Goal: Feedback & Contribution: Leave review/rating

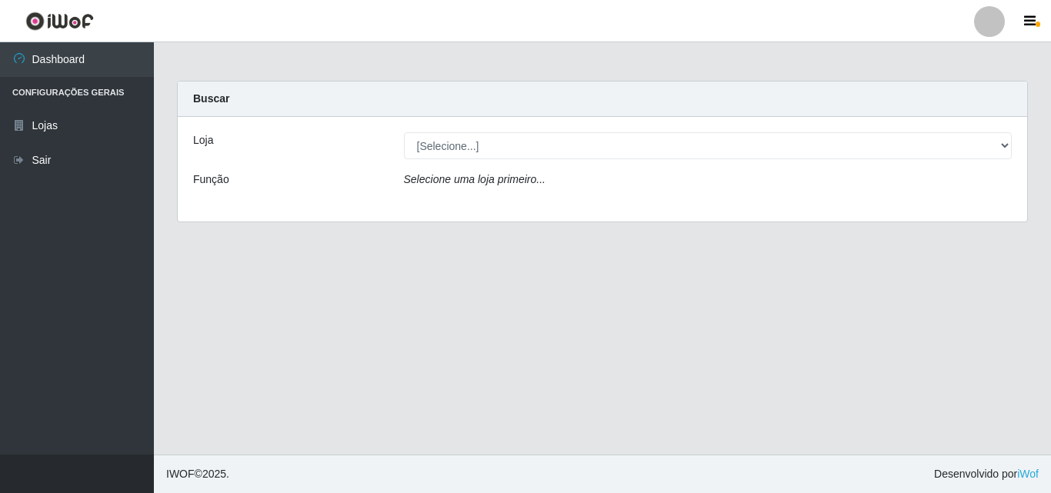
click at [542, 179] on div "Selecione uma loja primeiro..." at bounding box center [707, 183] width 631 height 22
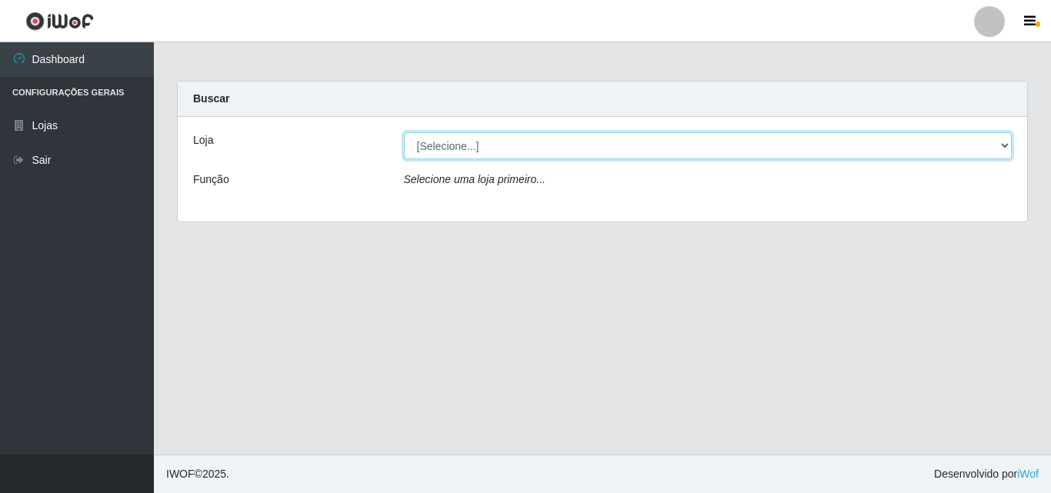
click at [974, 141] on select "[Selecione...] BomQueSó Agreste - Loja 3" at bounding box center [708, 145] width 608 height 27
select select "215"
click at [404, 132] on select "[Selecione...] BomQueSó Agreste - Loja 3" at bounding box center [708, 145] width 608 height 27
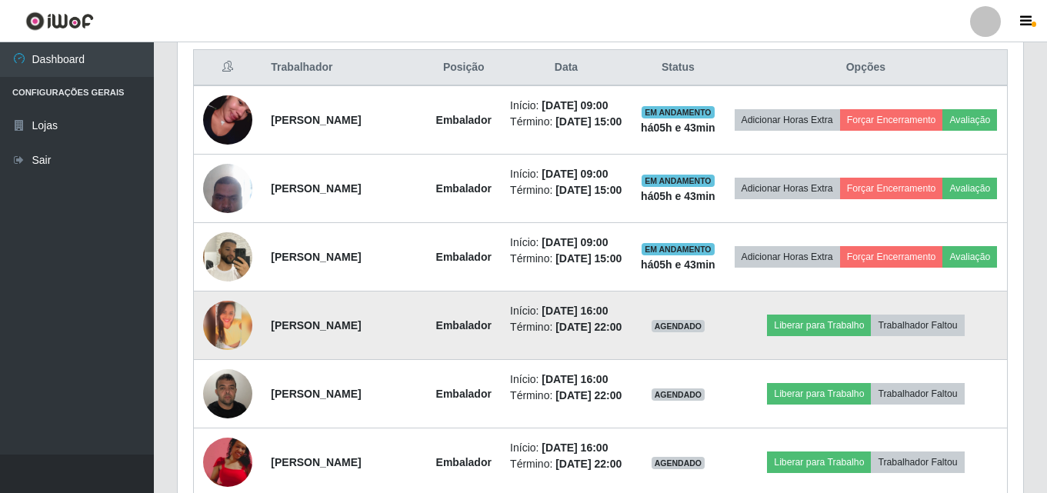
scroll to position [615, 0]
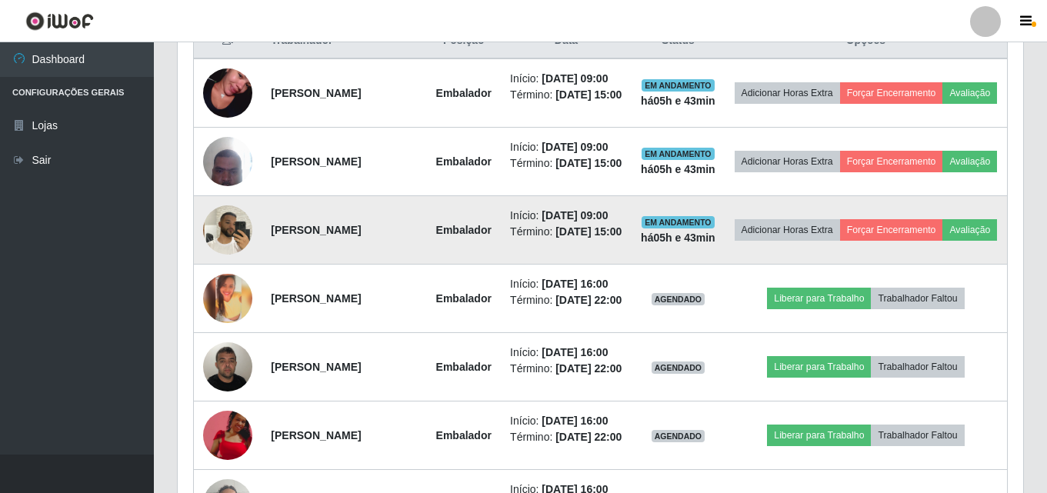
click at [233, 258] on img at bounding box center [227, 229] width 49 height 65
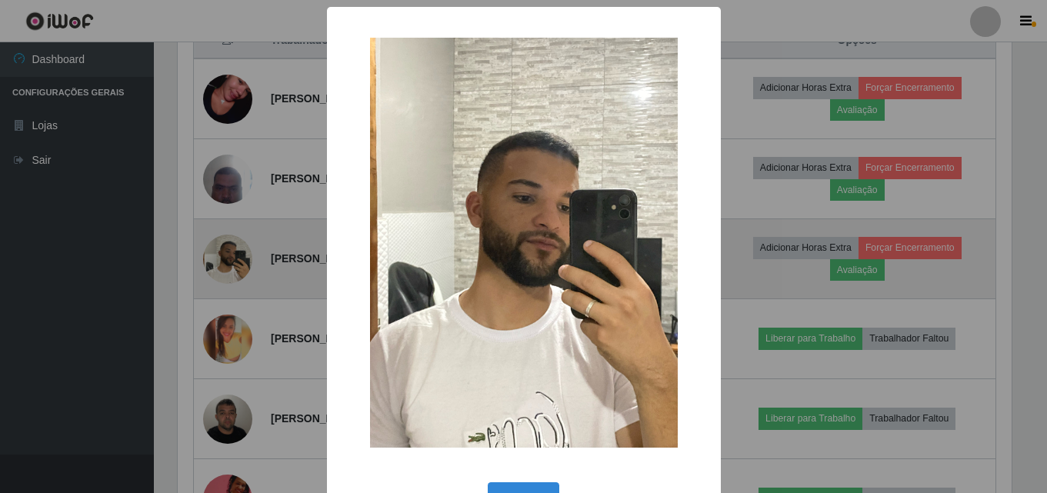
scroll to position [319, 838]
click at [233, 258] on div "× OK Cancel" at bounding box center [525, 246] width 1051 height 493
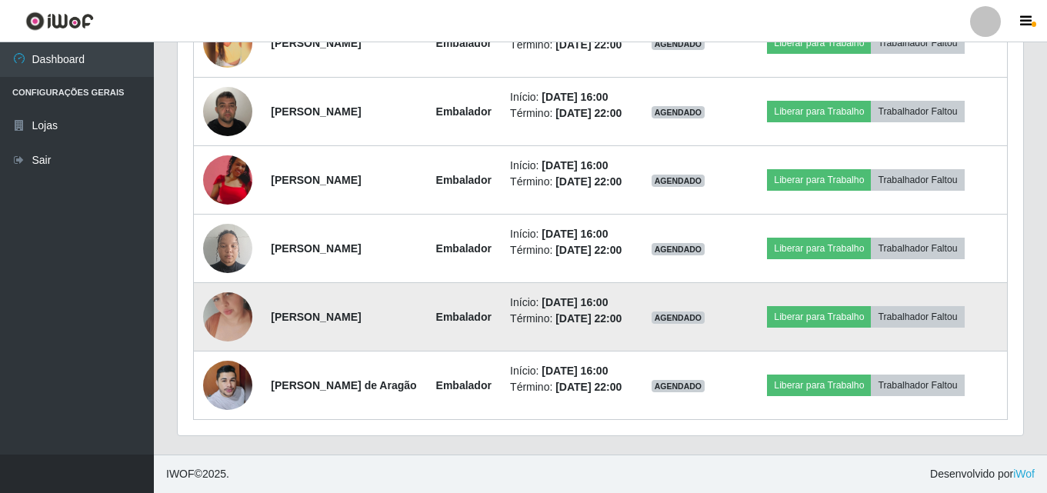
scroll to position [974, 0]
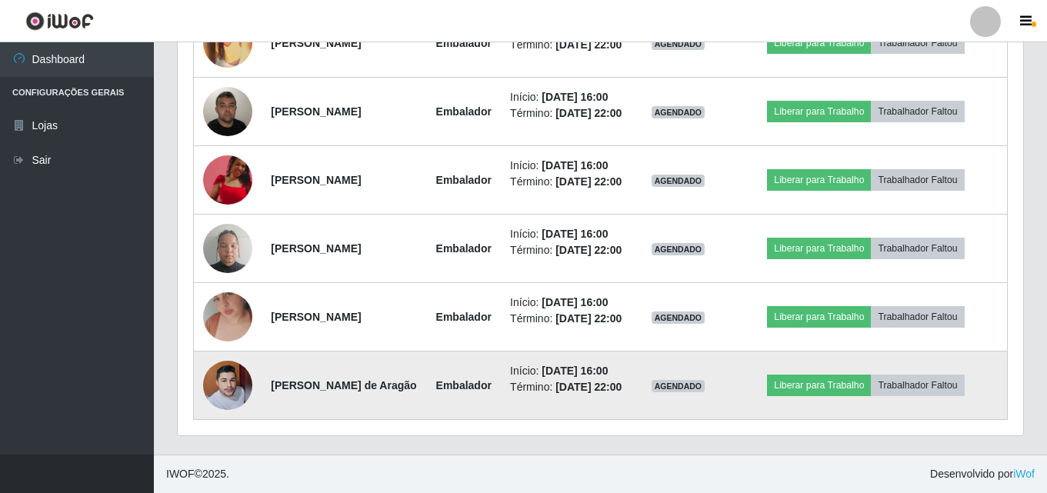
click at [245, 373] on img at bounding box center [227, 385] width 49 height 53
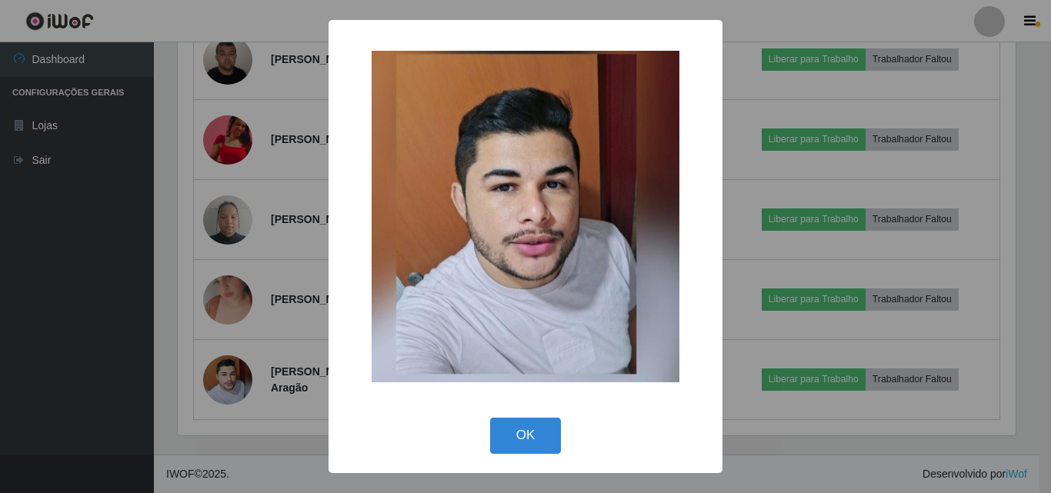
click at [239, 331] on div "× OK Cancel" at bounding box center [525, 246] width 1051 height 493
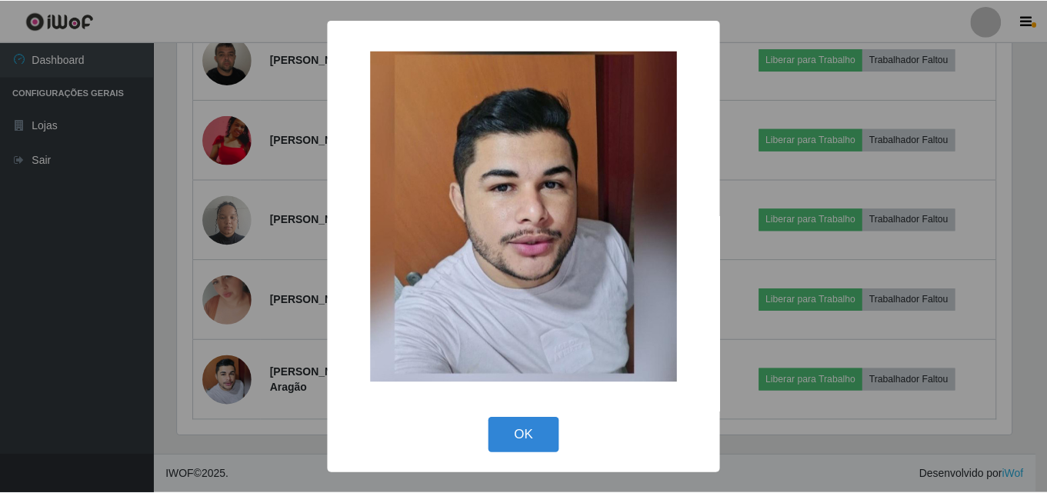
scroll to position [319, 845]
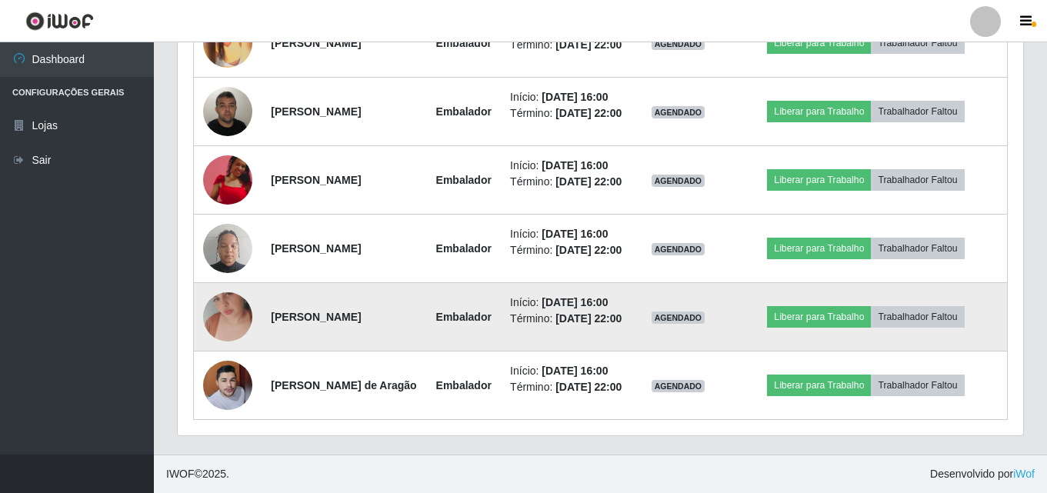
click at [229, 299] on img at bounding box center [227, 317] width 49 height 88
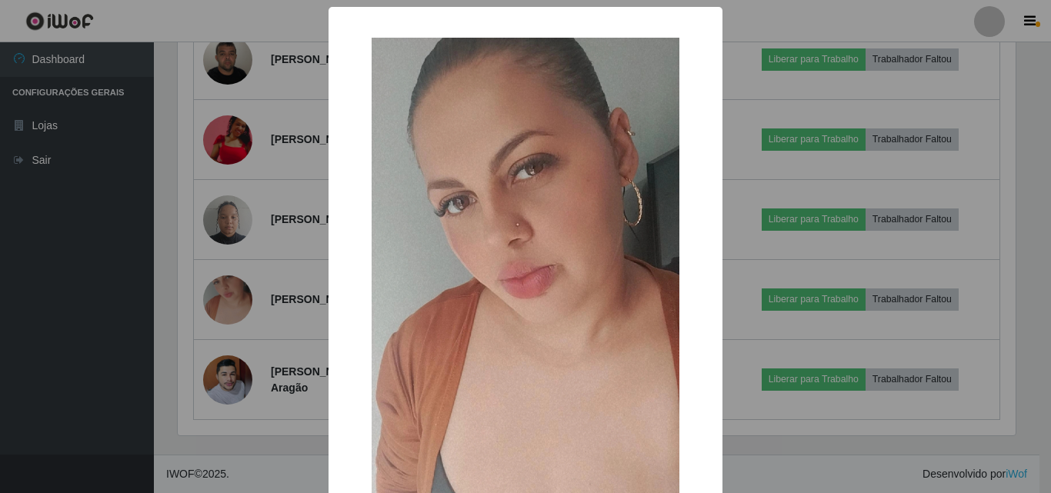
click at [241, 206] on div "× OK Cancel" at bounding box center [525, 246] width 1051 height 493
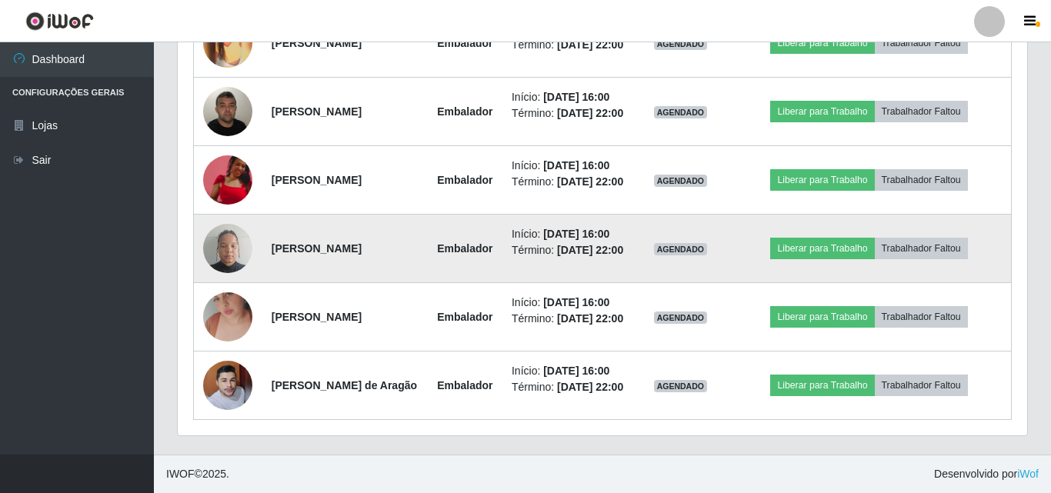
scroll to position [319, 845]
click at [224, 232] on img at bounding box center [227, 247] width 49 height 65
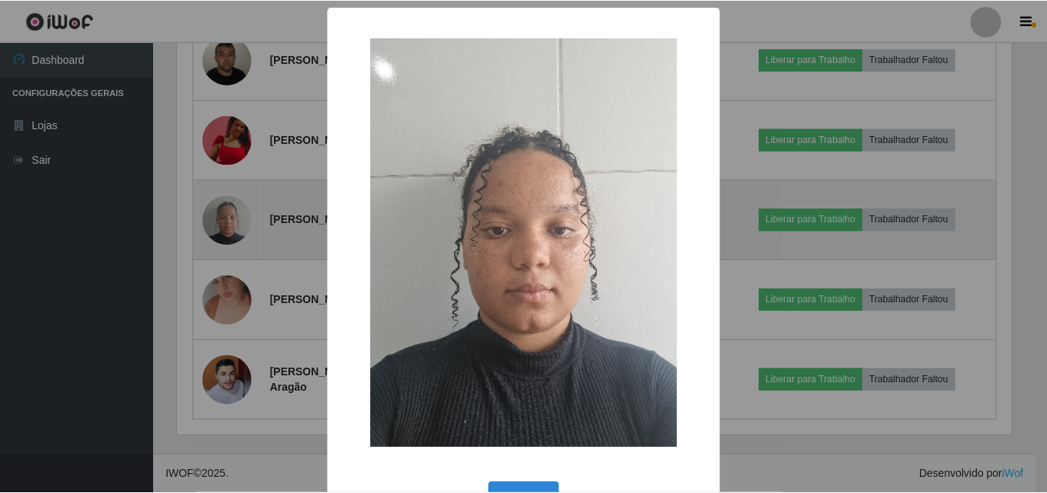
scroll to position [319, 838]
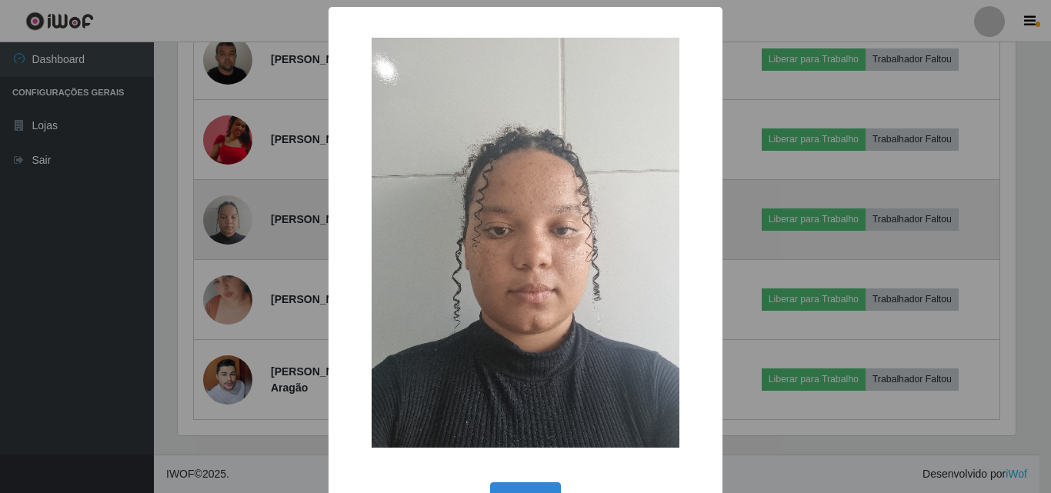
click at [224, 232] on div "× OK Cancel" at bounding box center [525, 246] width 1051 height 493
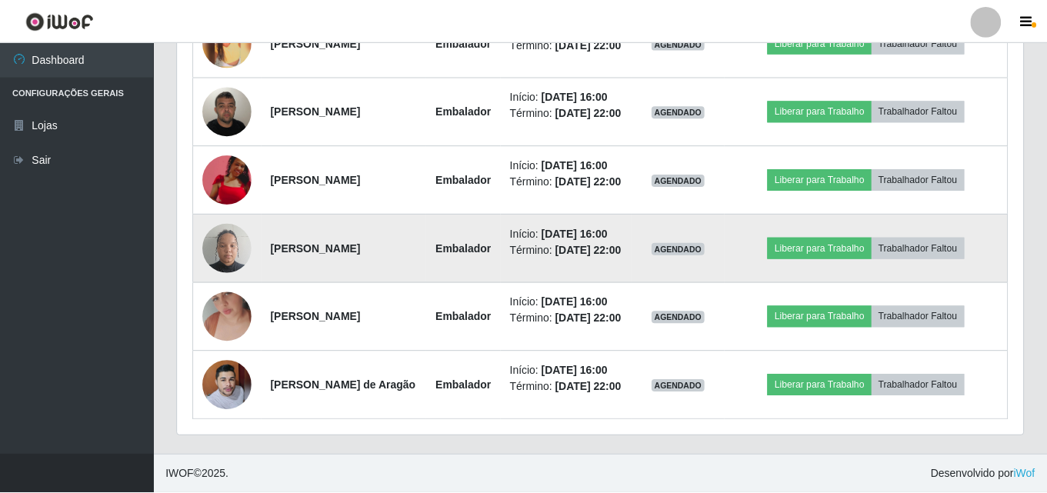
scroll to position [319, 845]
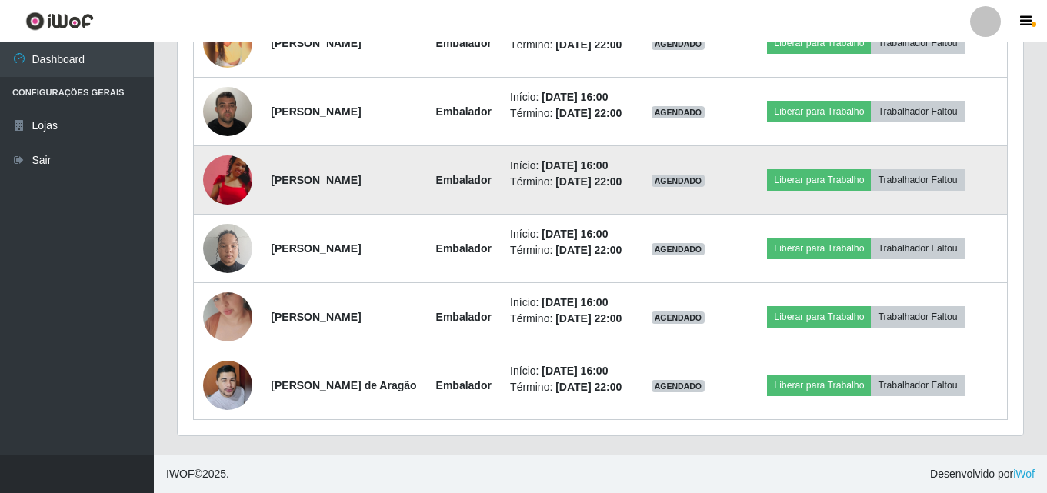
click at [235, 155] on img at bounding box center [227, 179] width 49 height 49
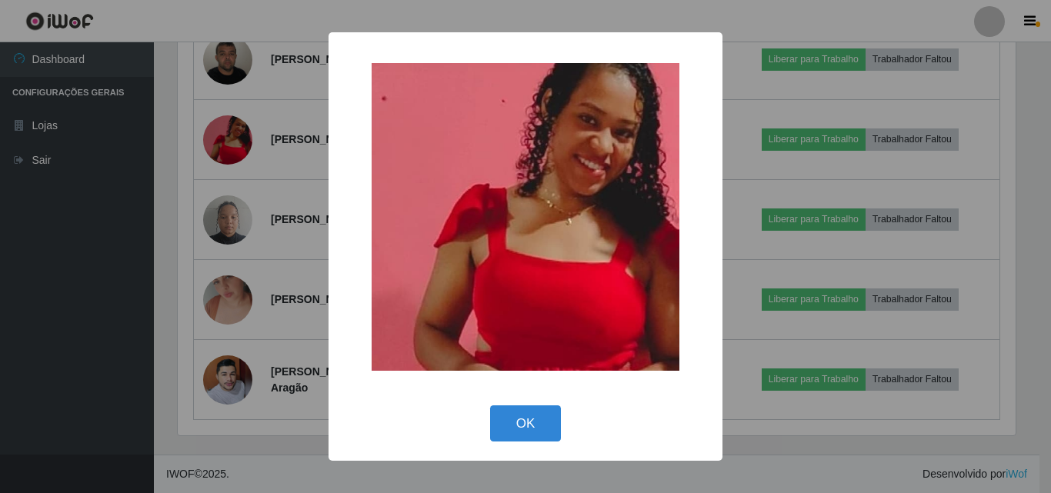
click at [275, 196] on div "× OK Cancel" at bounding box center [525, 246] width 1051 height 493
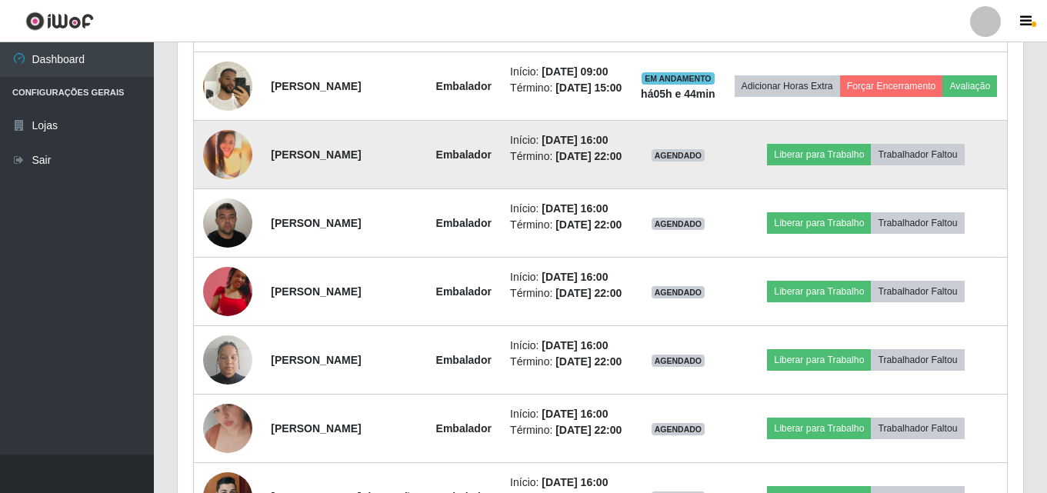
scroll to position [744, 0]
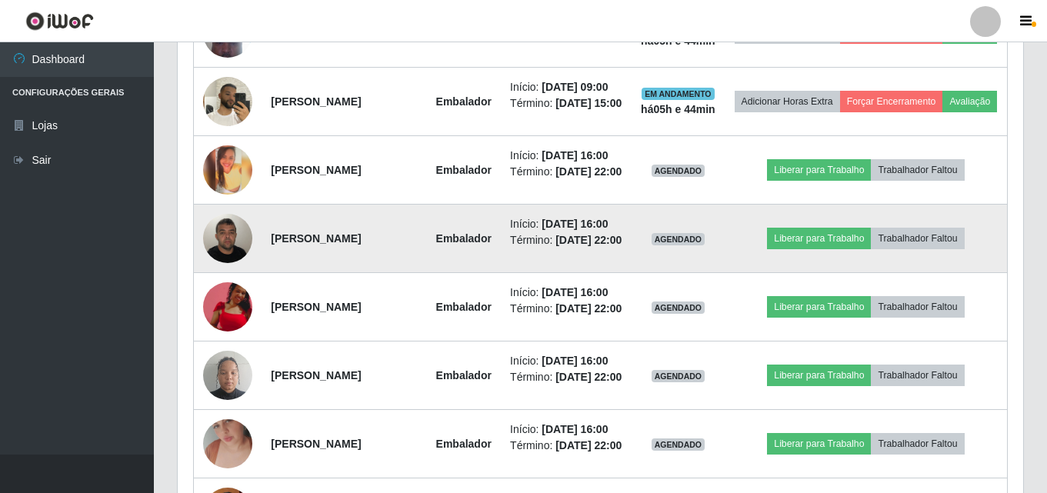
click at [228, 271] on img at bounding box center [227, 237] width 49 height 65
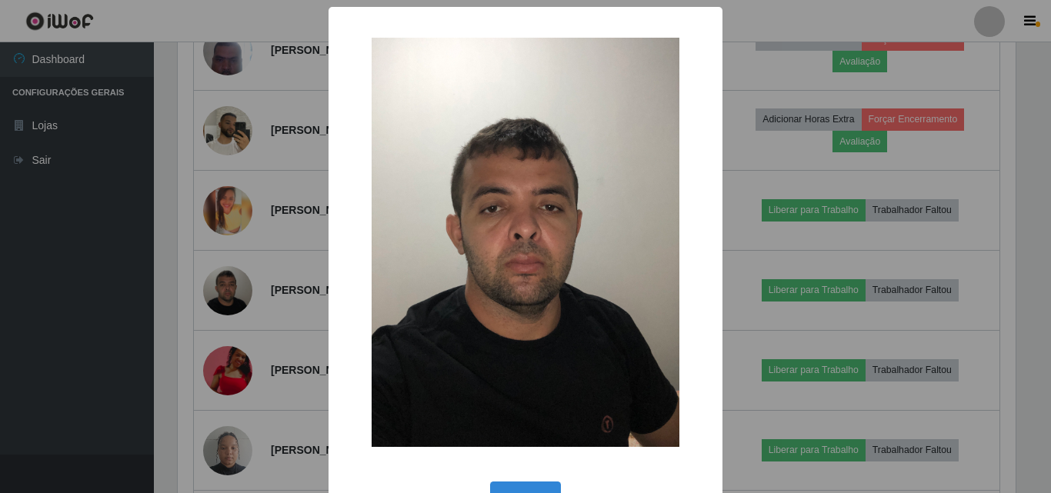
click at [281, 223] on div "× OK Cancel" at bounding box center [525, 246] width 1051 height 493
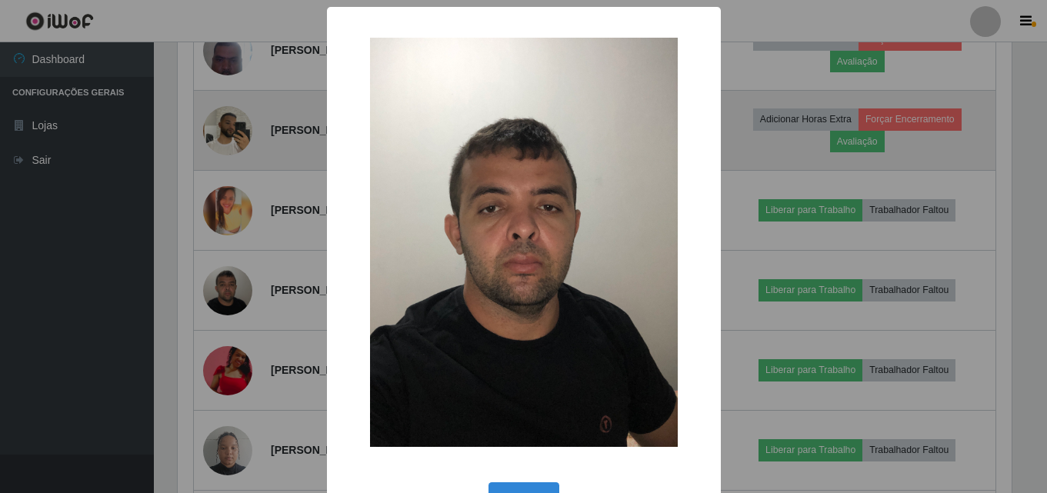
scroll to position [0, 0]
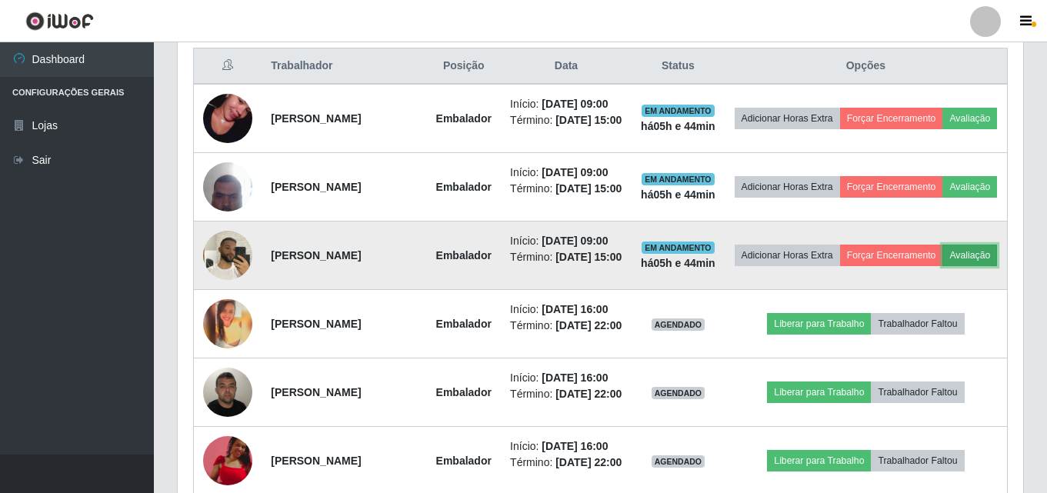
click at [942, 266] on button "Avaliação" at bounding box center [969, 256] width 55 height 22
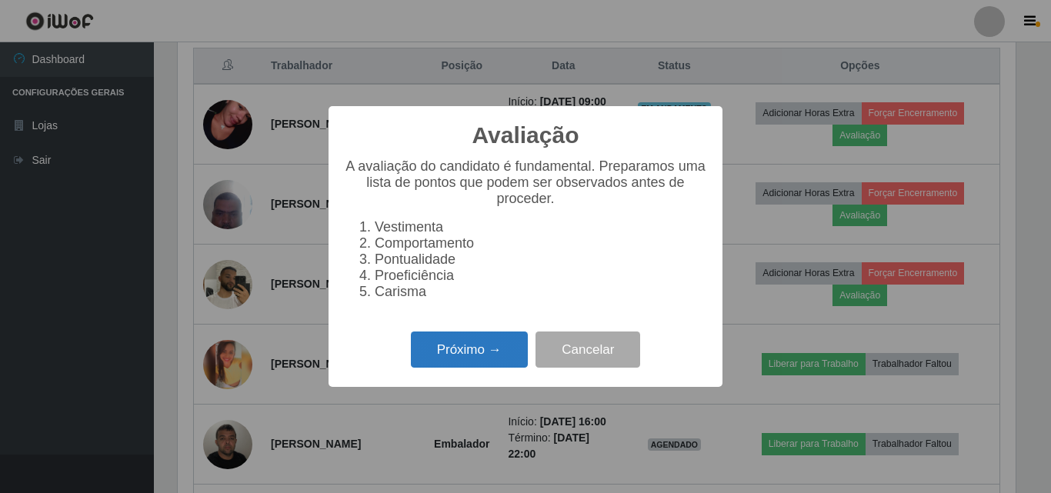
click at [443, 357] on button "Próximo →" at bounding box center [469, 349] width 117 height 36
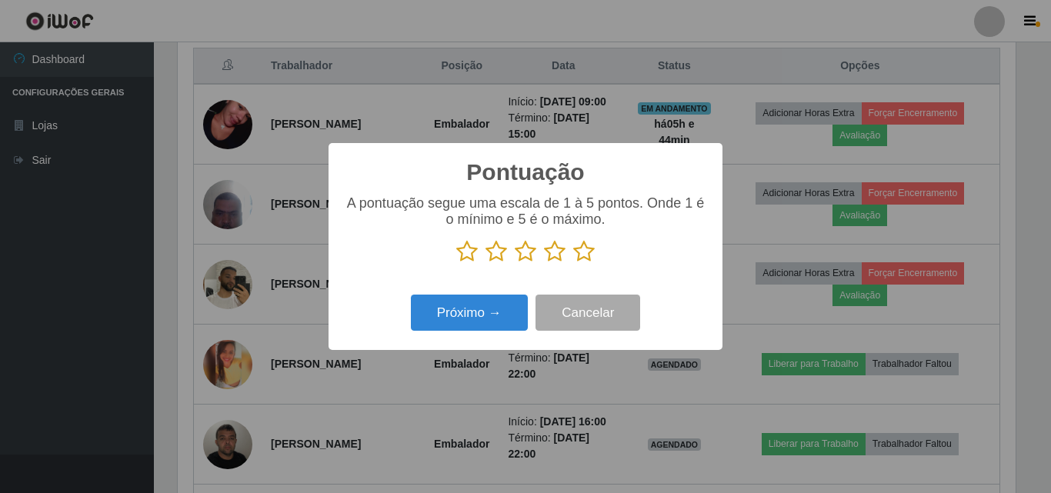
click at [583, 255] on icon at bounding box center [584, 251] width 22 height 23
click at [573, 263] on input "radio" at bounding box center [573, 263] width 0 height 0
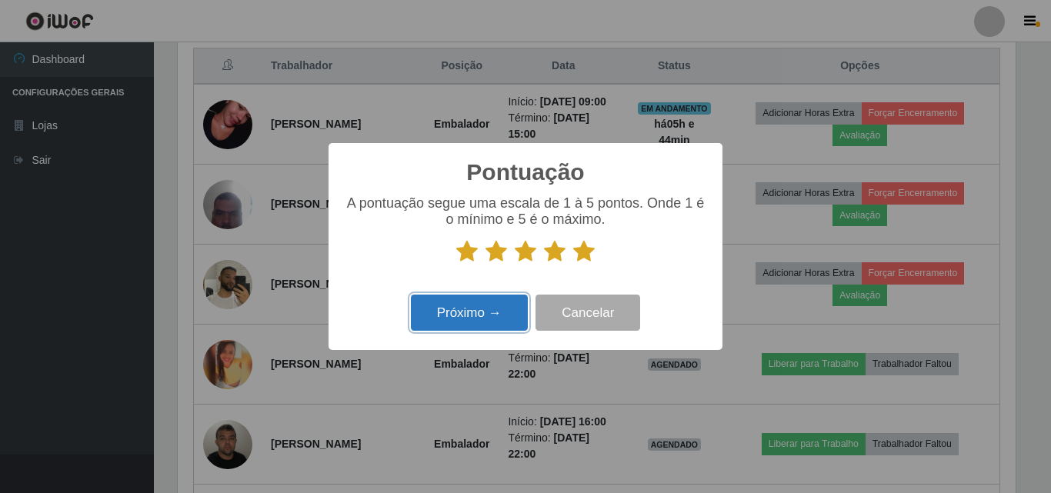
click at [518, 305] on button "Próximo →" at bounding box center [469, 313] width 117 height 36
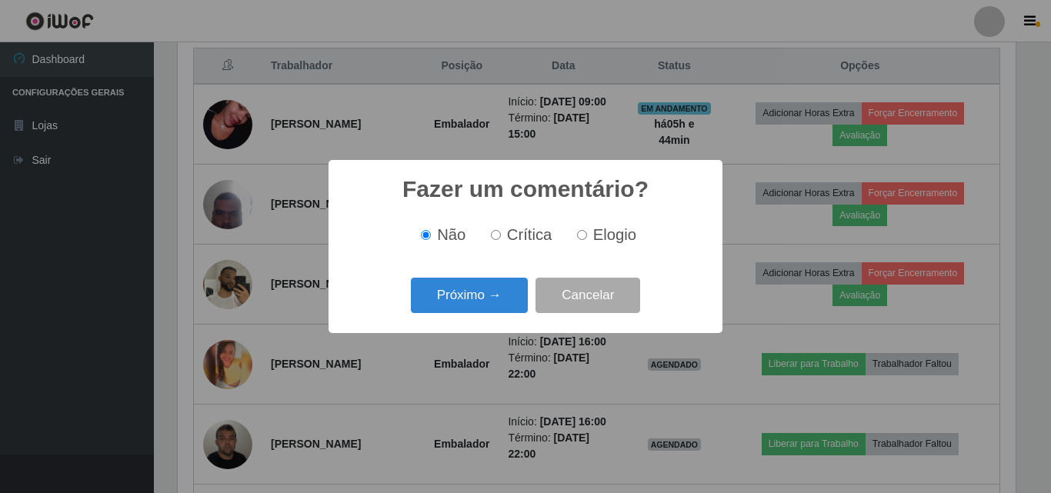
click at [602, 233] on span "Elogio" at bounding box center [614, 234] width 43 height 17
click at [587, 233] on input "Elogio" at bounding box center [582, 235] width 10 height 10
radio input "true"
click at [485, 295] on button "Próximo →" at bounding box center [469, 296] width 117 height 36
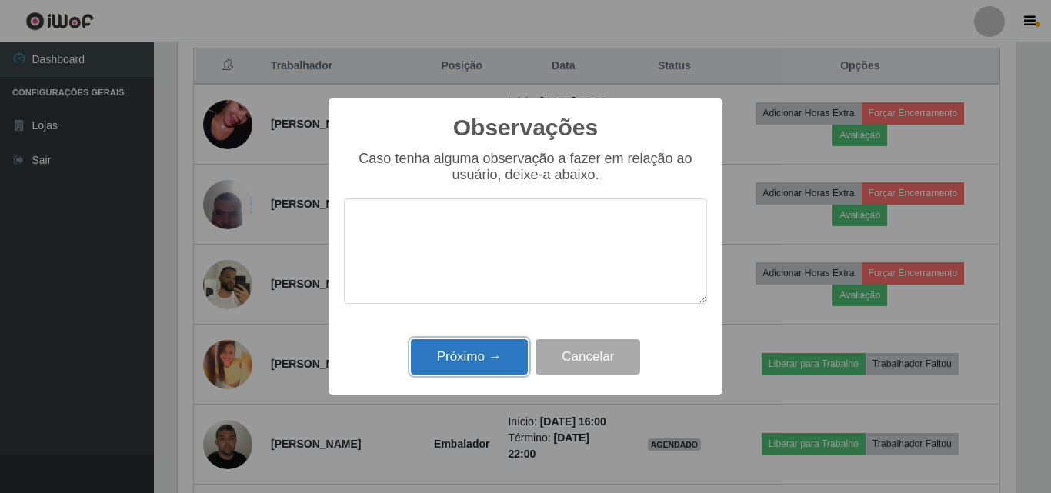
click at [510, 359] on button "Próximo →" at bounding box center [469, 357] width 117 height 36
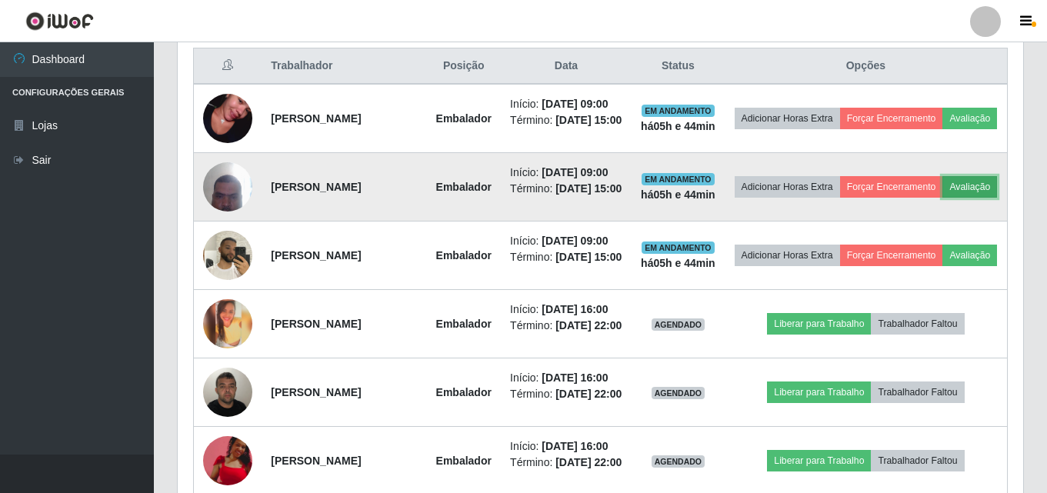
click at [942, 198] on button "Avaliação" at bounding box center [969, 187] width 55 height 22
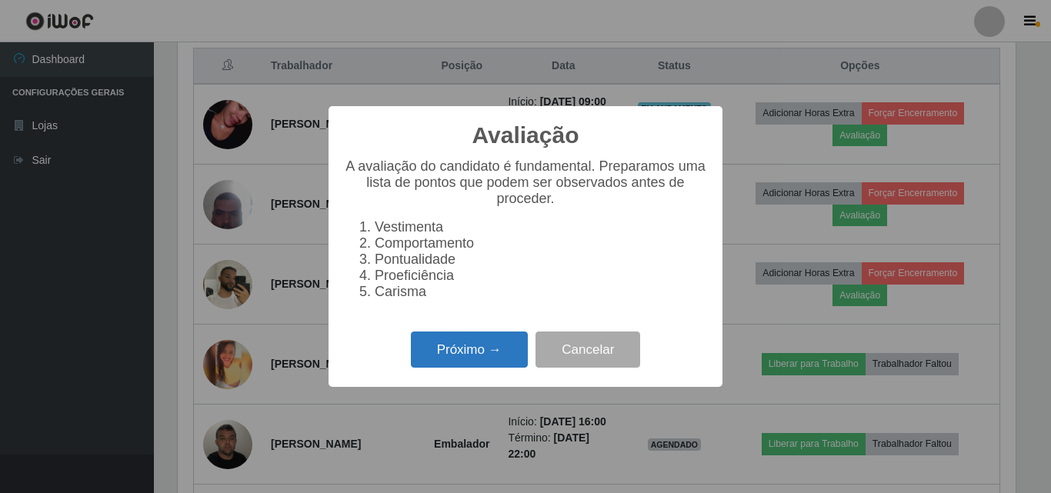
click at [443, 367] on button "Próximo →" at bounding box center [469, 349] width 117 height 36
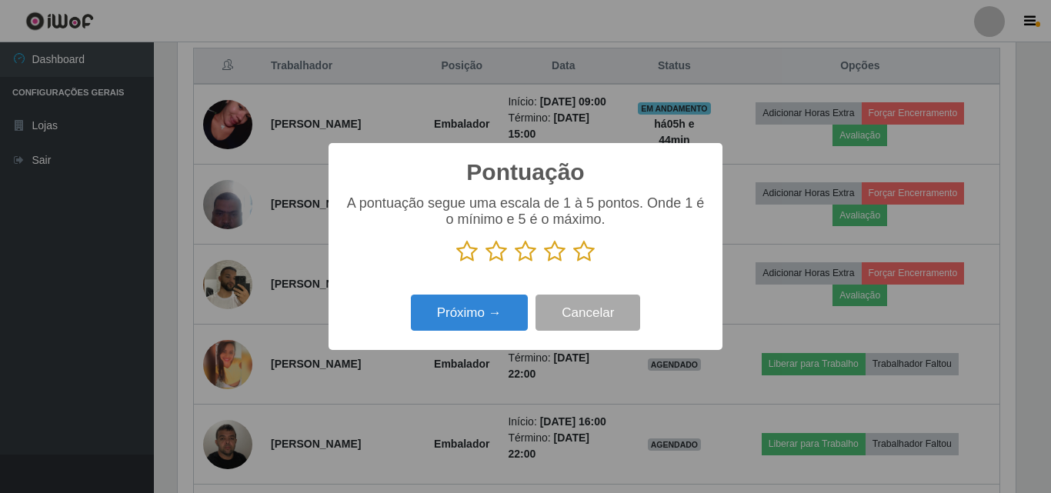
drag, startPoint x: 592, startPoint y: 252, endPoint x: 517, endPoint y: 283, distance: 81.4
click at [587, 253] on icon at bounding box center [584, 251] width 22 height 23
click at [573, 263] on input "radio" at bounding box center [573, 263] width 0 height 0
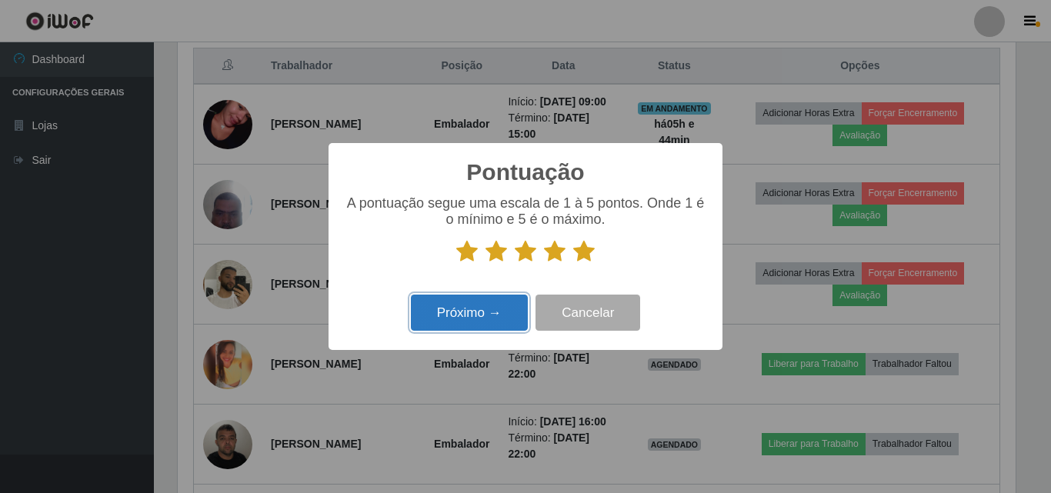
click at [485, 315] on button "Próximo →" at bounding box center [469, 313] width 117 height 36
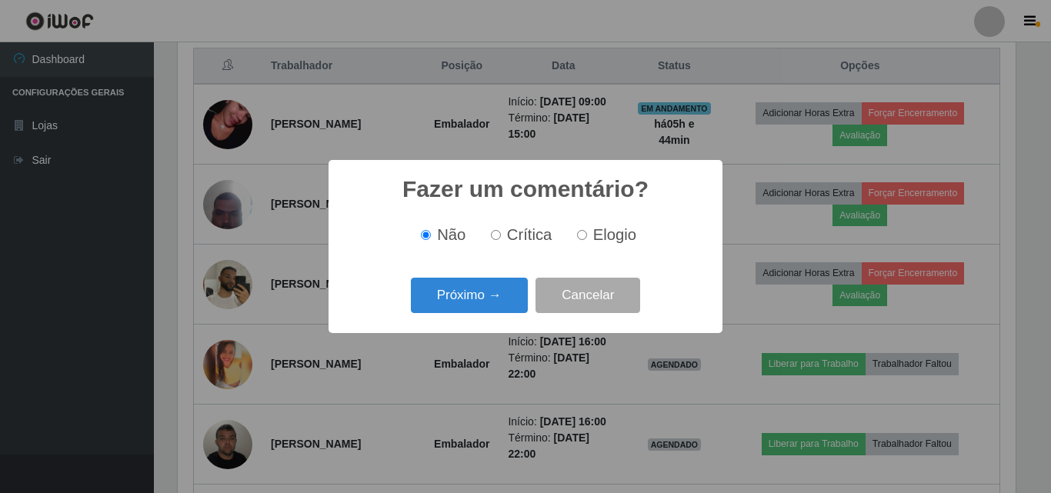
click at [621, 231] on span "Elogio" at bounding box center [614, 234] width 43 height 17
click at [587, 231] on input "Elogio" at bounding box center [582, 235] width 10 height 10
radio input "true"
click at [508, 291] on button "Próximo →" at bounding box center [469, 296] width 117 height 36
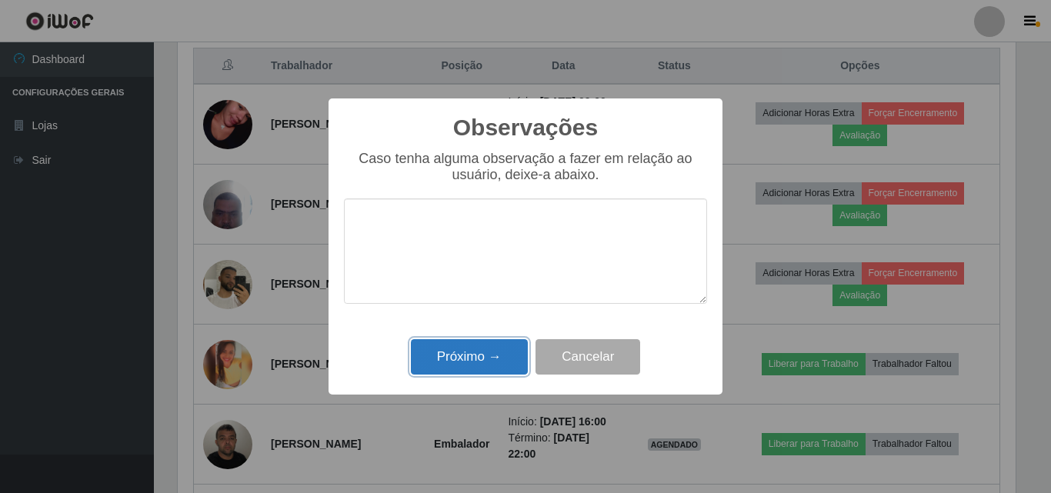
click at [468, 372] on button "Próximo →" at bounding box center [469, 357] width 117 height 36
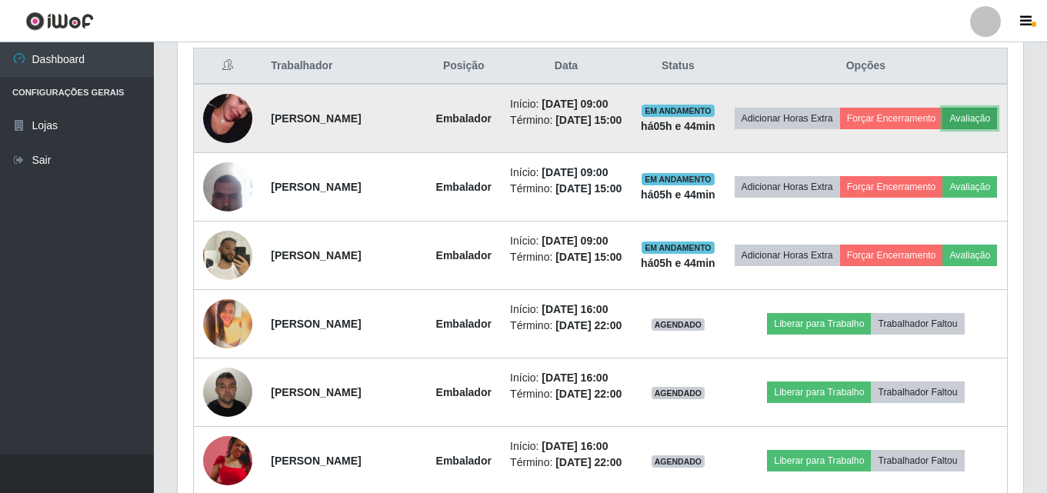
click at [942, 129] on button "Avaliação" at bounding box center [969, 119] width 55 height 22
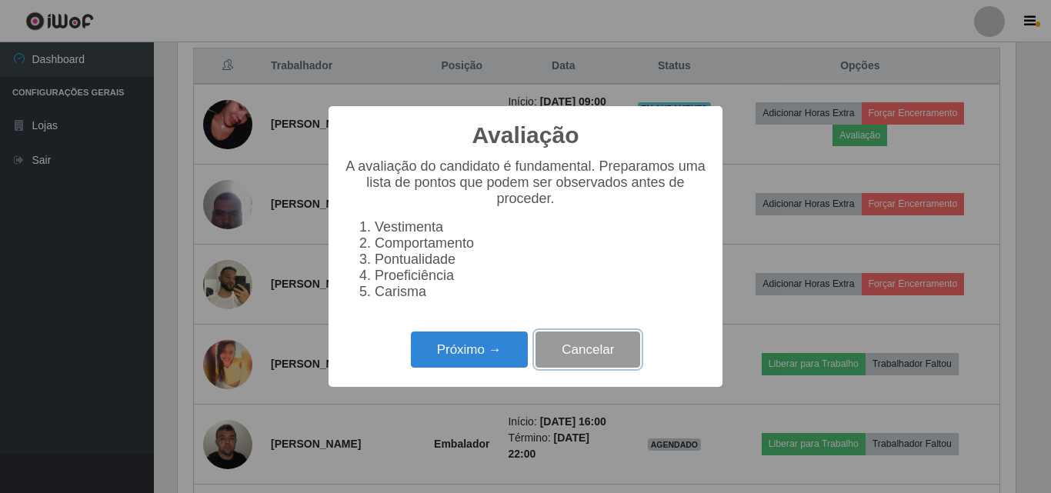
click at [584, 359] on button "Cancelar" at bounding box center [587, 349] width 105 height 36
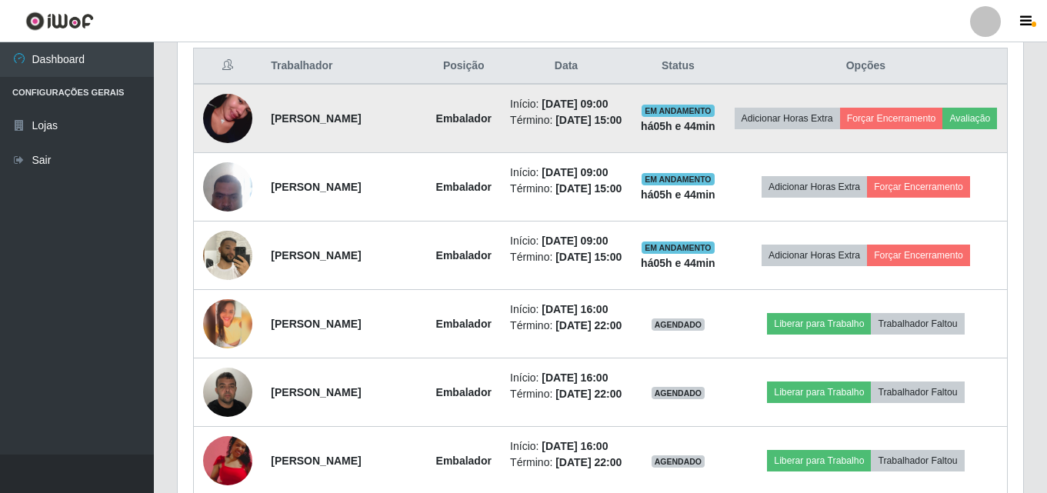
click at [229, 127] on img at bounding box center [227, 119] width 49 height 88
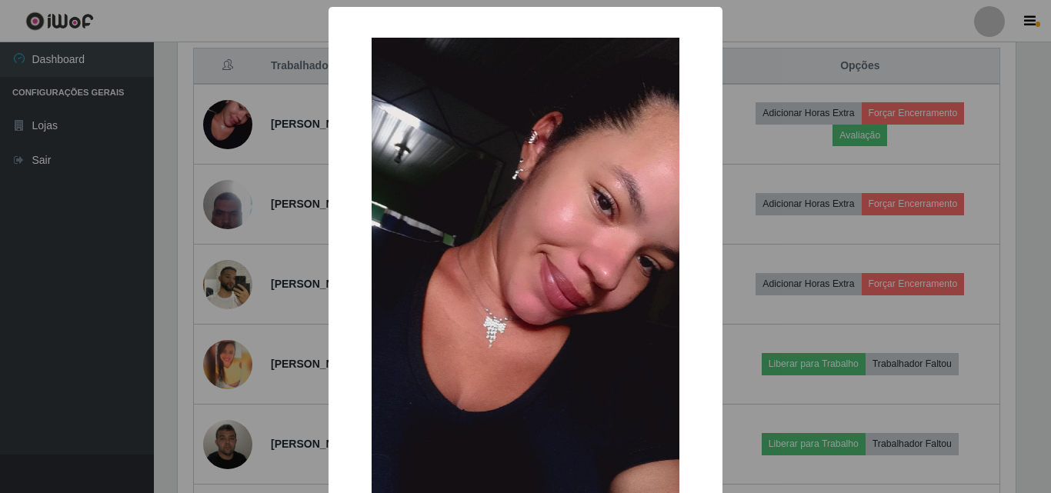
click at [780, 189] on div "× OK Cancel" at bounding box center [525, 246] width 1051 height 493
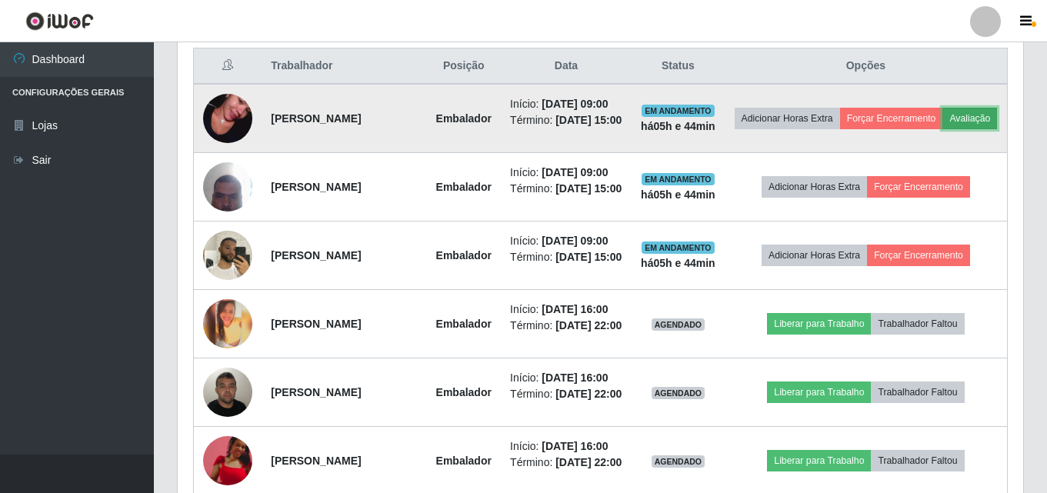
click at [942, 129] on button "Avaliação" at bounding box center [969, 119] width 55 height 22
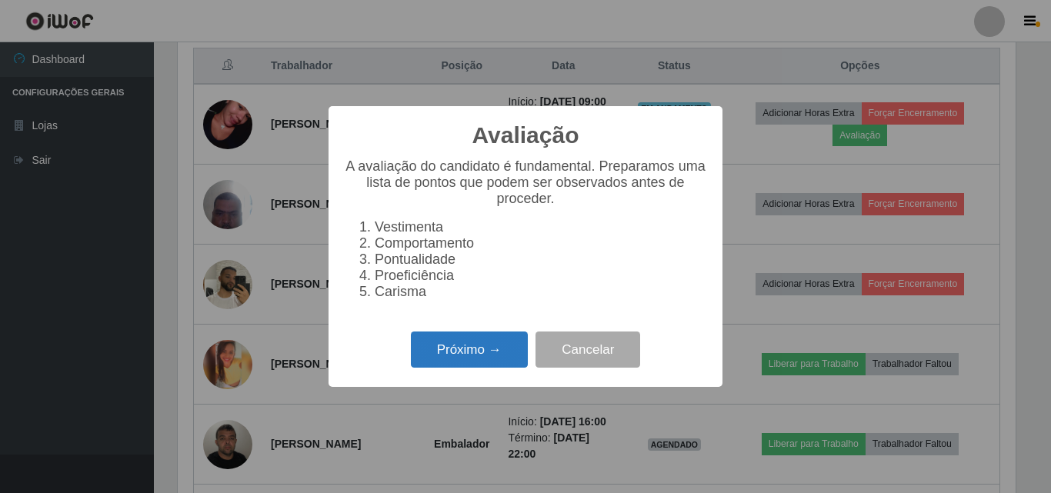
click at [472, 363] on button "Próximo →" at bounding box center [469, 349] width 117 height 36
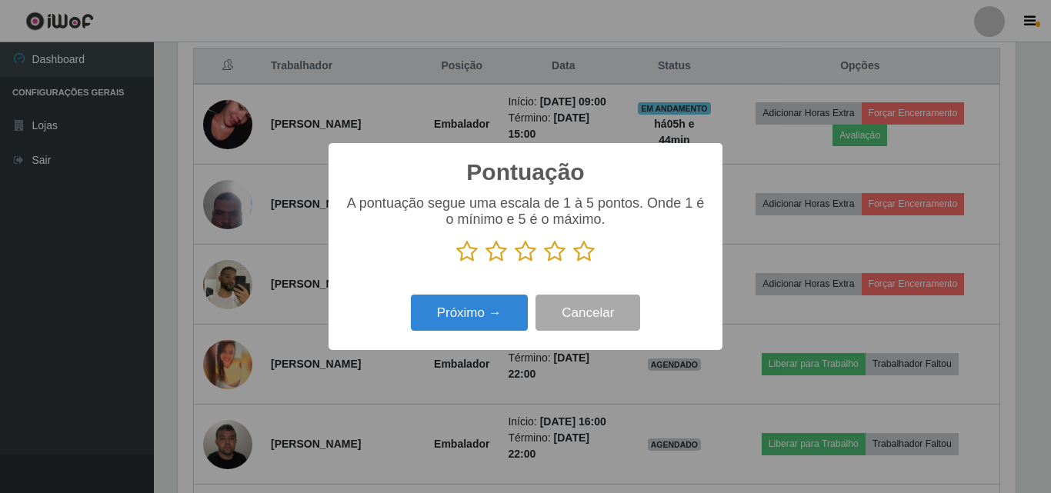
click at [582, 248] on icon at bounding box center [584, 251] width 22 height 23
click at [573, 263] on input "radio" at bounding box center [573, 263] width 0 height 0
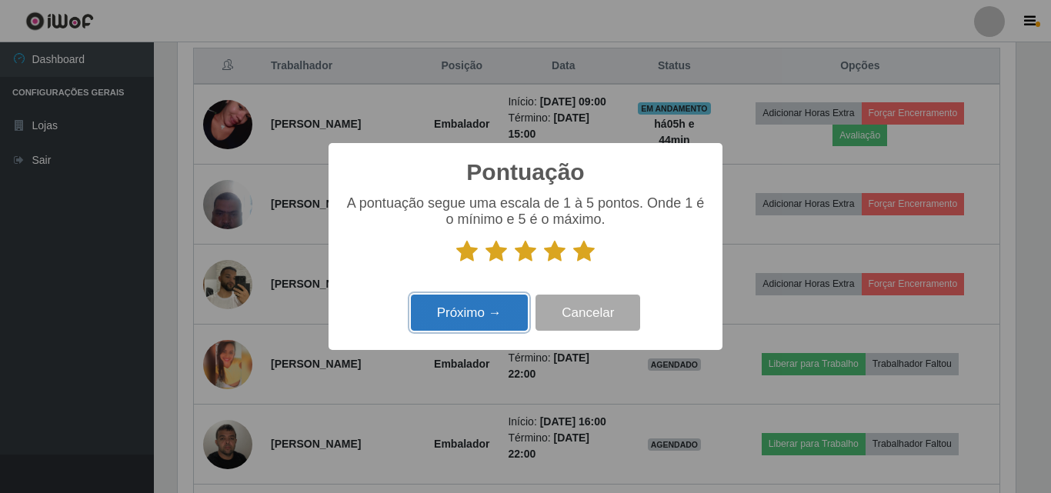
click at [491, 315] on button "Próximo →" at bounding box center [469, 313] width 117 height 36
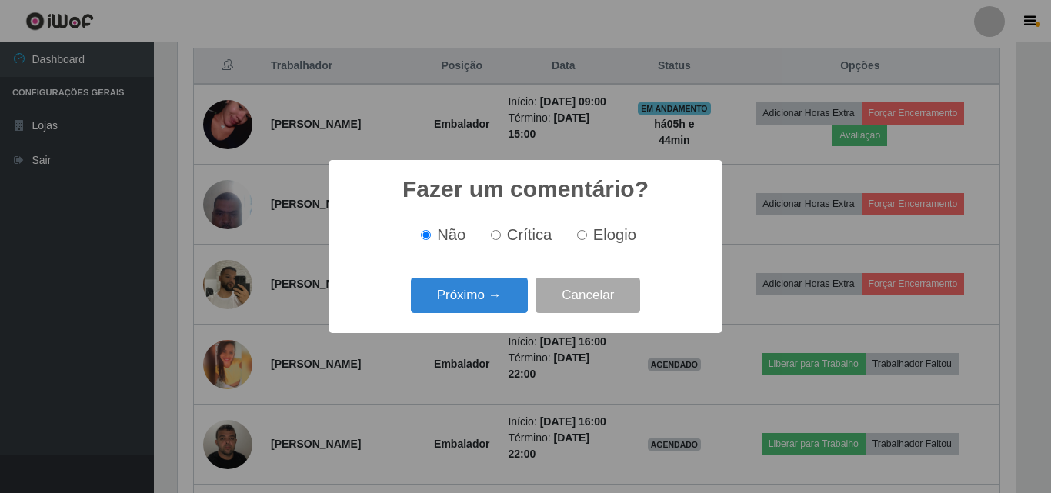
click at [587, 244] on label "Elogio" at bounding box center [603, 235] width 65 height 18
click at [587, 240] on input "Elogio" at bounding box center [582, 235] width 10 height 10
radio input "true"
click at [492, 295] on button "Próximo →" at bounding box center [469, 296] width 117 height 36
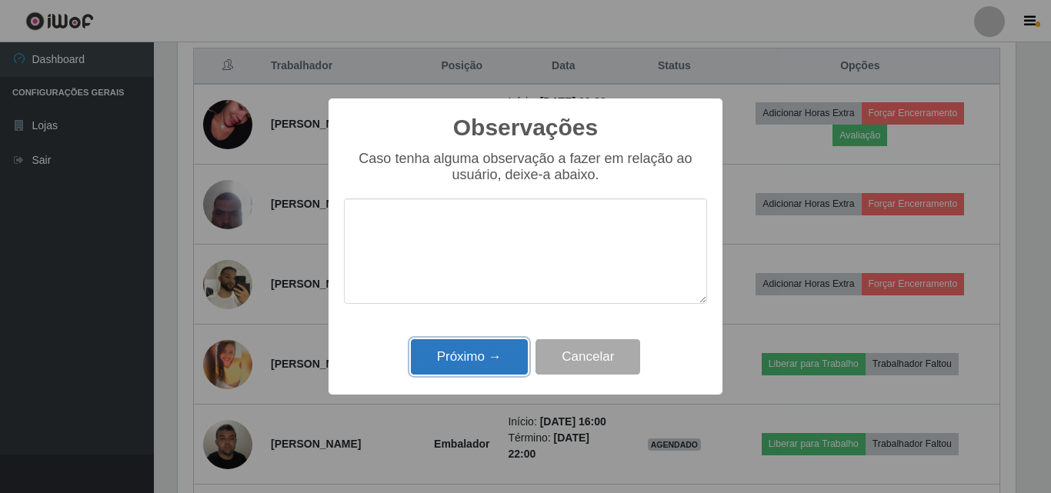
click at [486, 343] on button "Próximo →" at bounding box center [469, 357] width 117 height 36
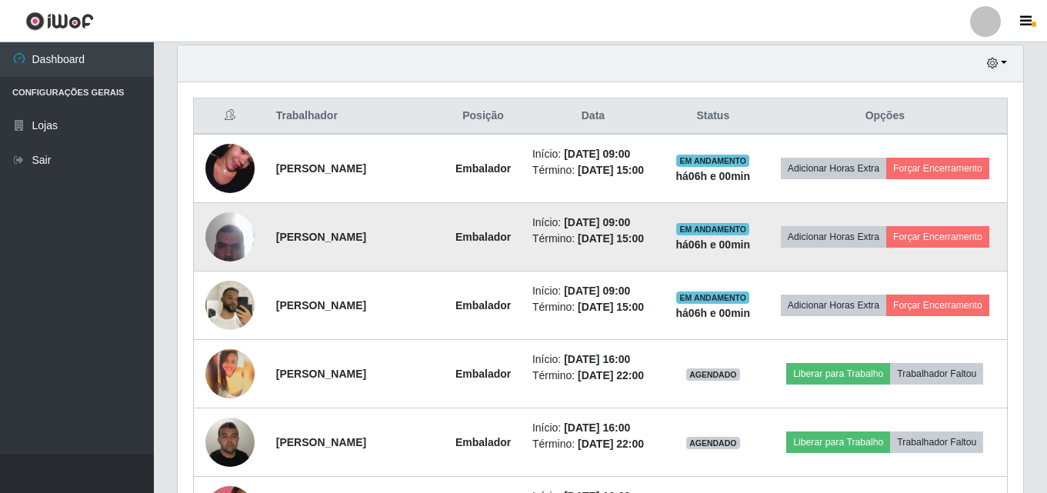
scroll to position [615, 0]
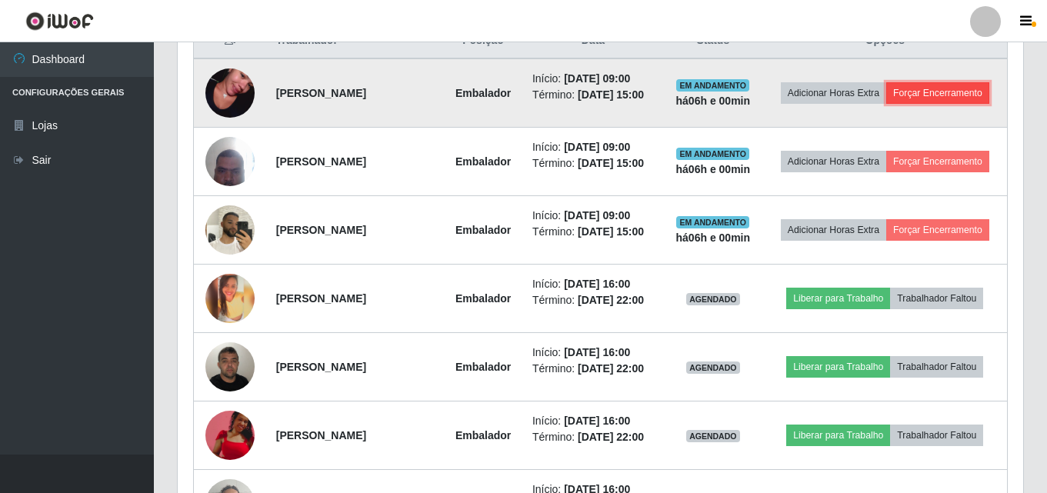
click at [919, 104] on button "Forçar Encerramento" at bounding box center [937, 93] width 103 height 22
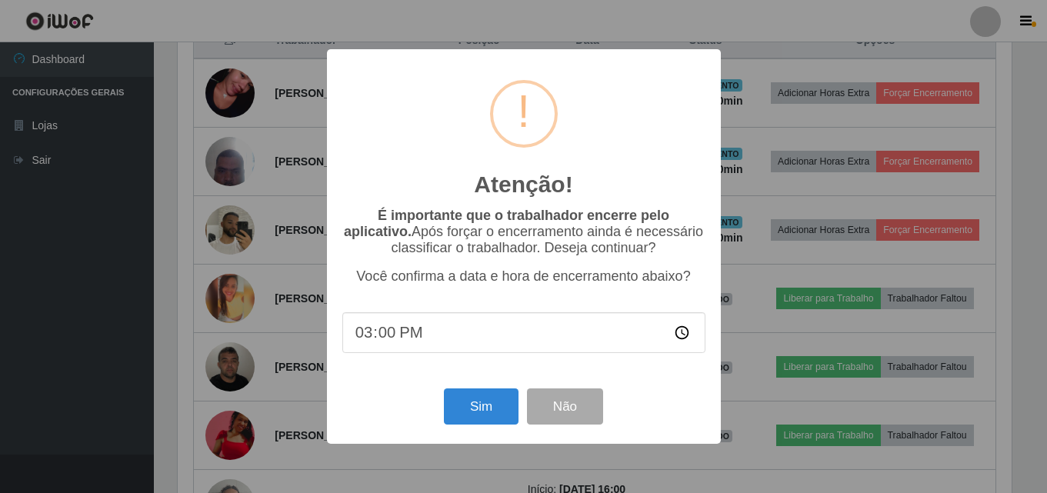
scroll to position [319, 838]
click at [491, 408] on button "Sim" at bounding box center [482, 406] width 75 height 36
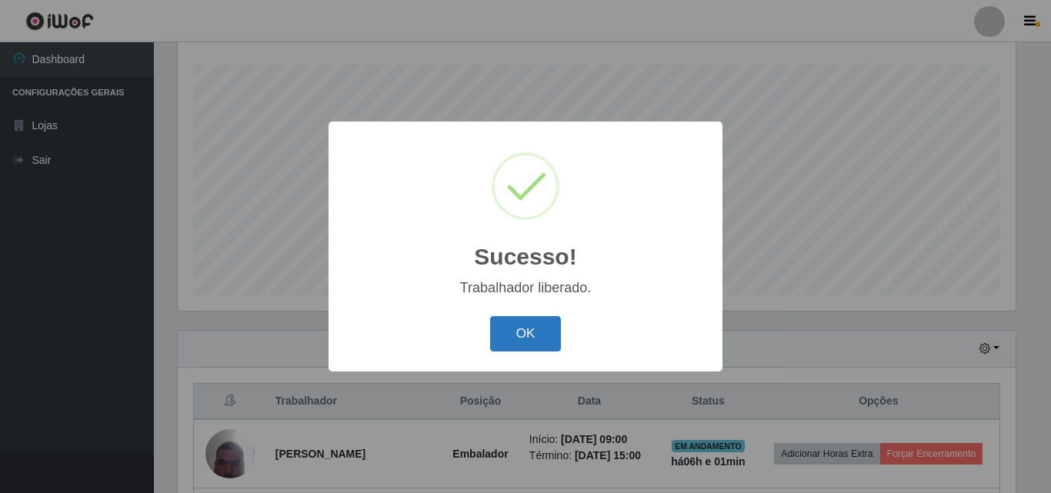
click at [512, 336] on button "OK" at bounding box center [526, 334] width 72 height 36
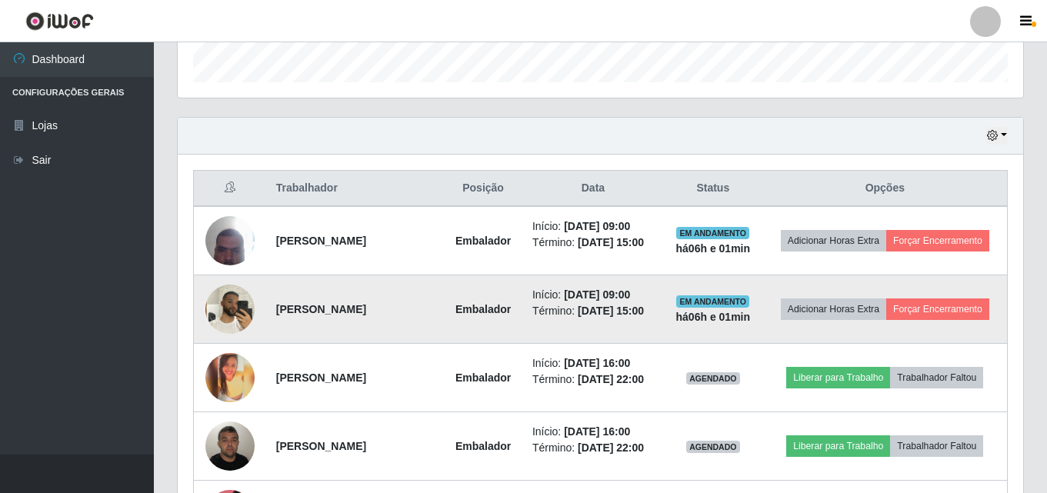
scroll to position [485, 0]
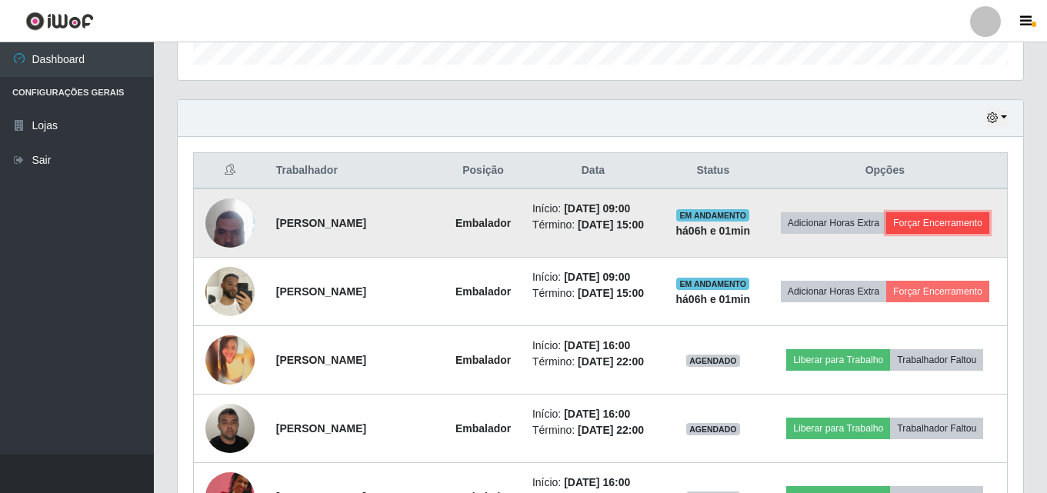
click at [886, 234] on button "Forçar Encerramento" at bounding box center [937, 223] width 103 height 22
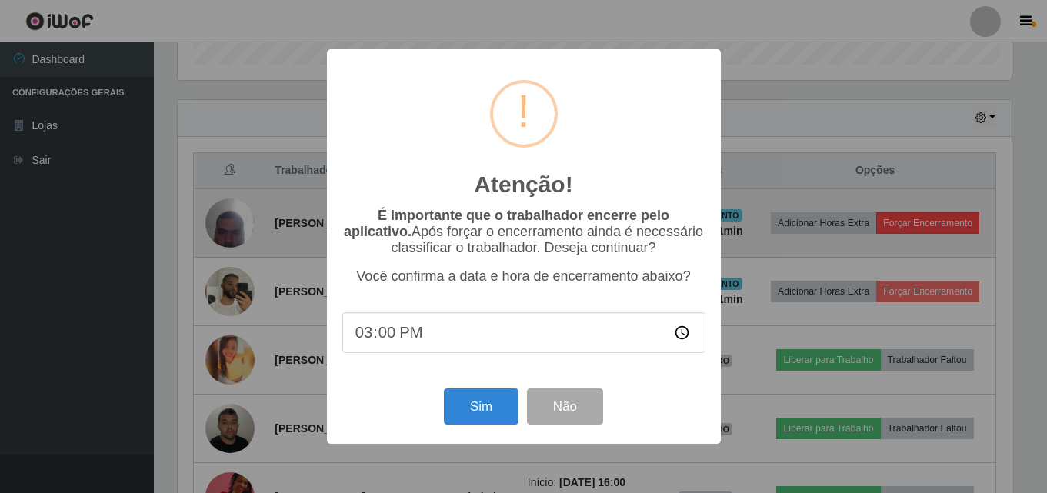
scroll to position [319, 838]
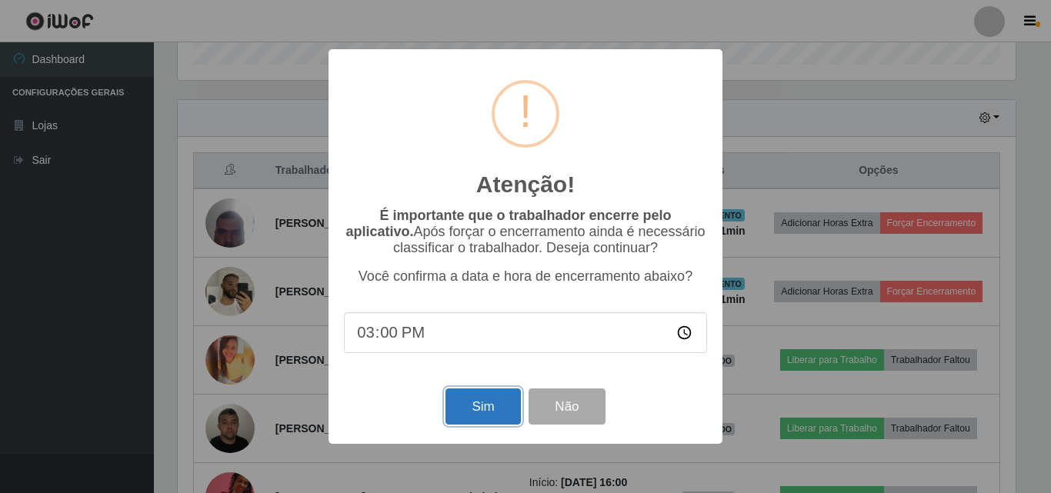
click at [485, 418] on button "Sim" at bounding box center [482, 406] width 75 height 36
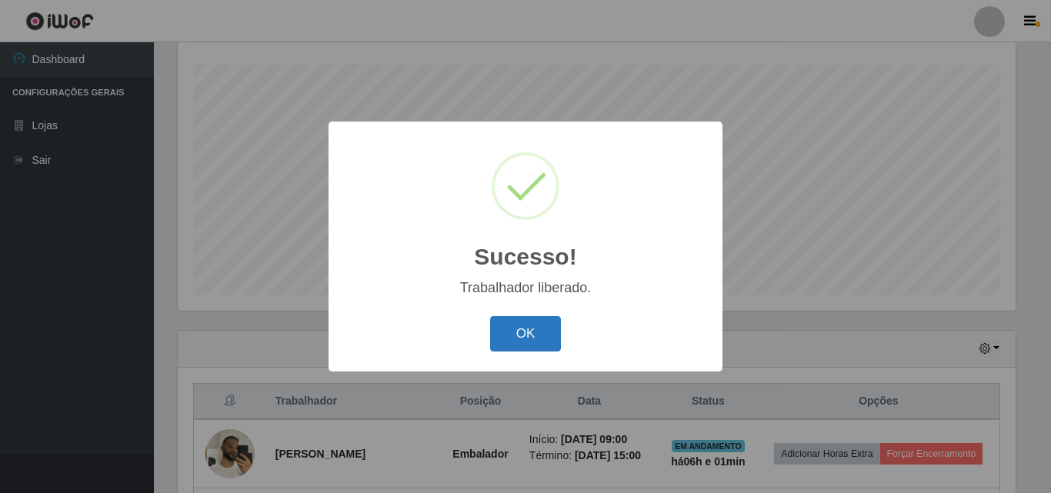
click at [521, 327] on button "OK" at bounding box center [526, 334] width 72 height 36
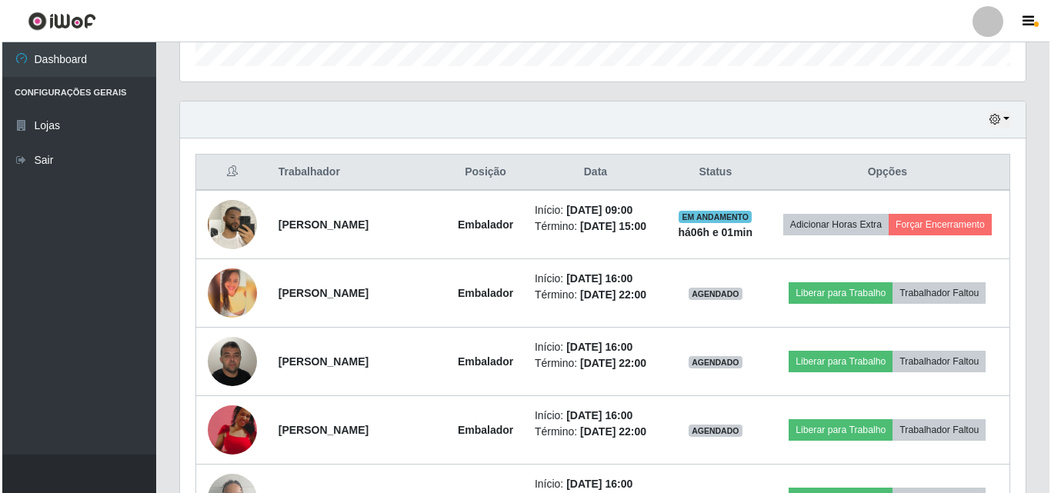
scroll to position [485, 0]
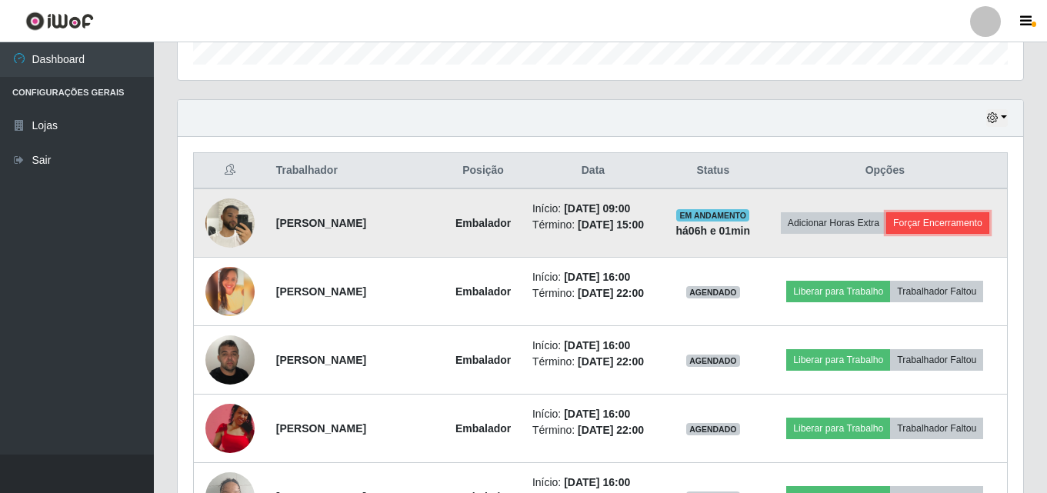
click at [923, 234] on button "Forçar Encerramento" at bounding box center [937, 223] width 103 height 22
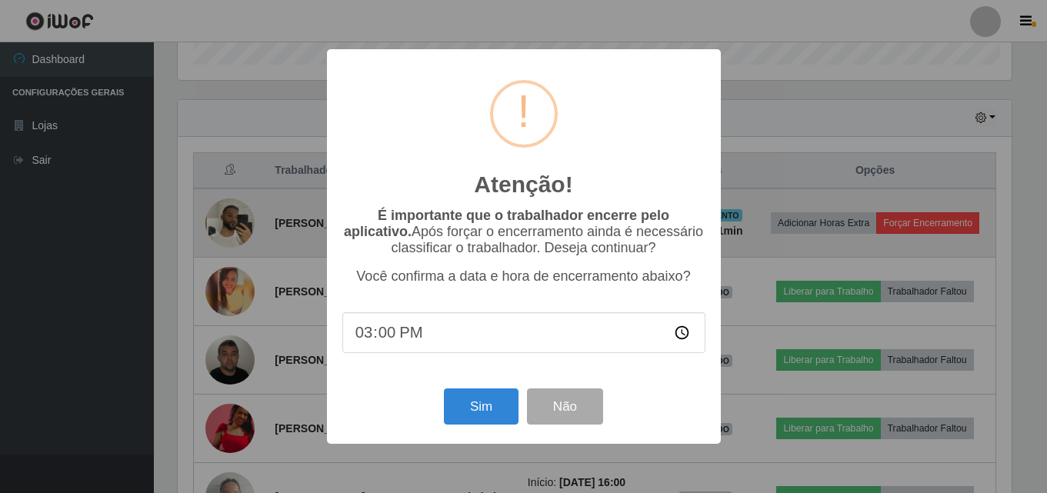
scroll to position [319, 838]
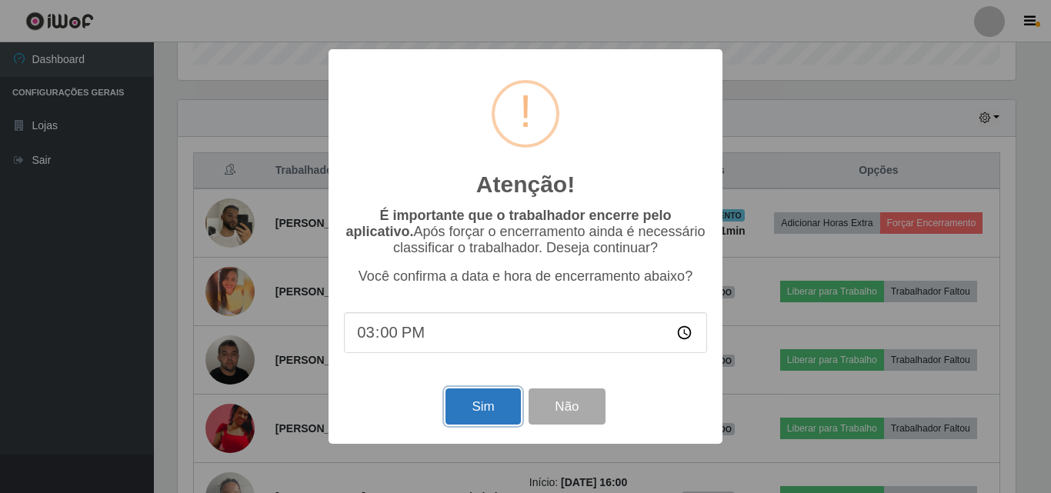
click at [506, 411] on button "Sim" at bounding box center [482, 406] width 75 height 36
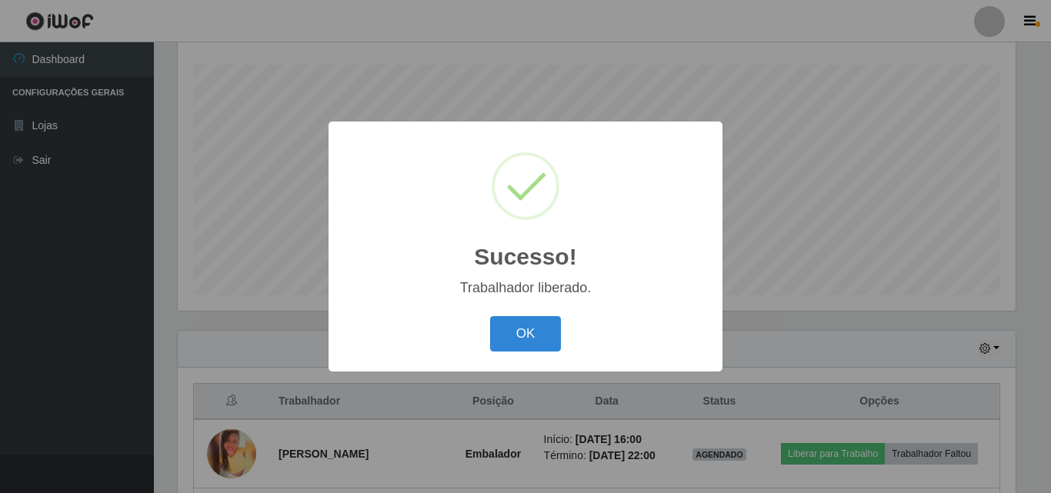
click at [537, 315] on div "OK Cancel" at bounding box center [525, 333] width 363 height 44
click at [522, 343] on button "OK" at bounding box center [526, 334] width 72 height 36
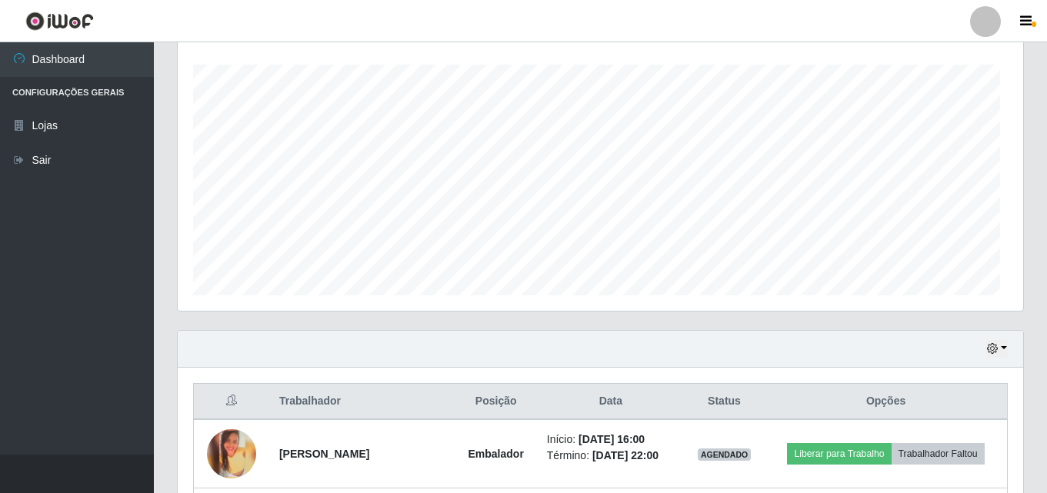
scroll to position [319, 845]
